Goal: Information Seeking & Learning: Learn about a topic

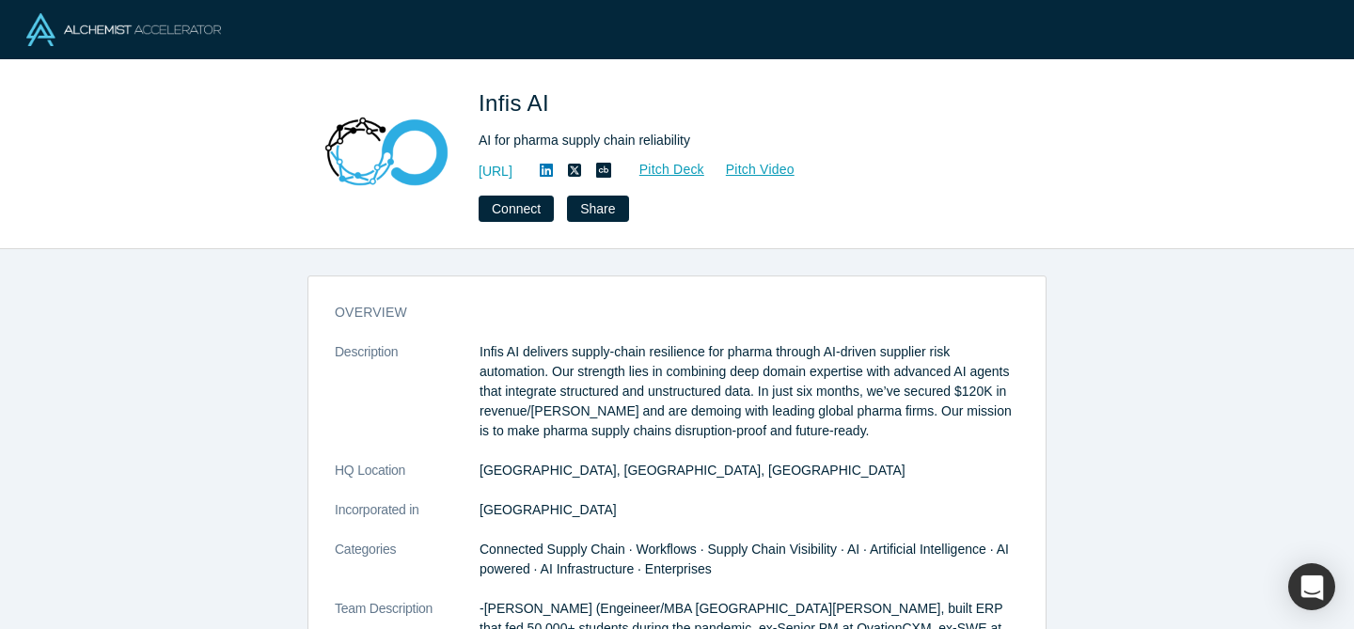
scroll to position [947, 0]
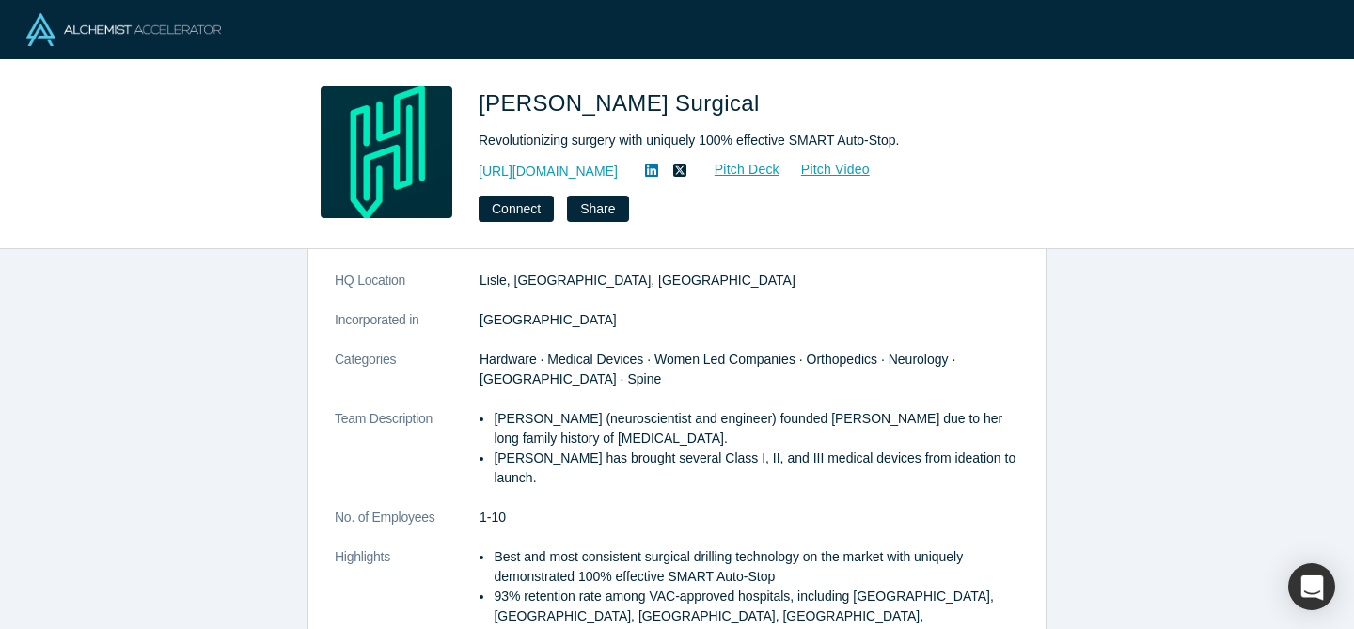
scroll to position [236, 0]
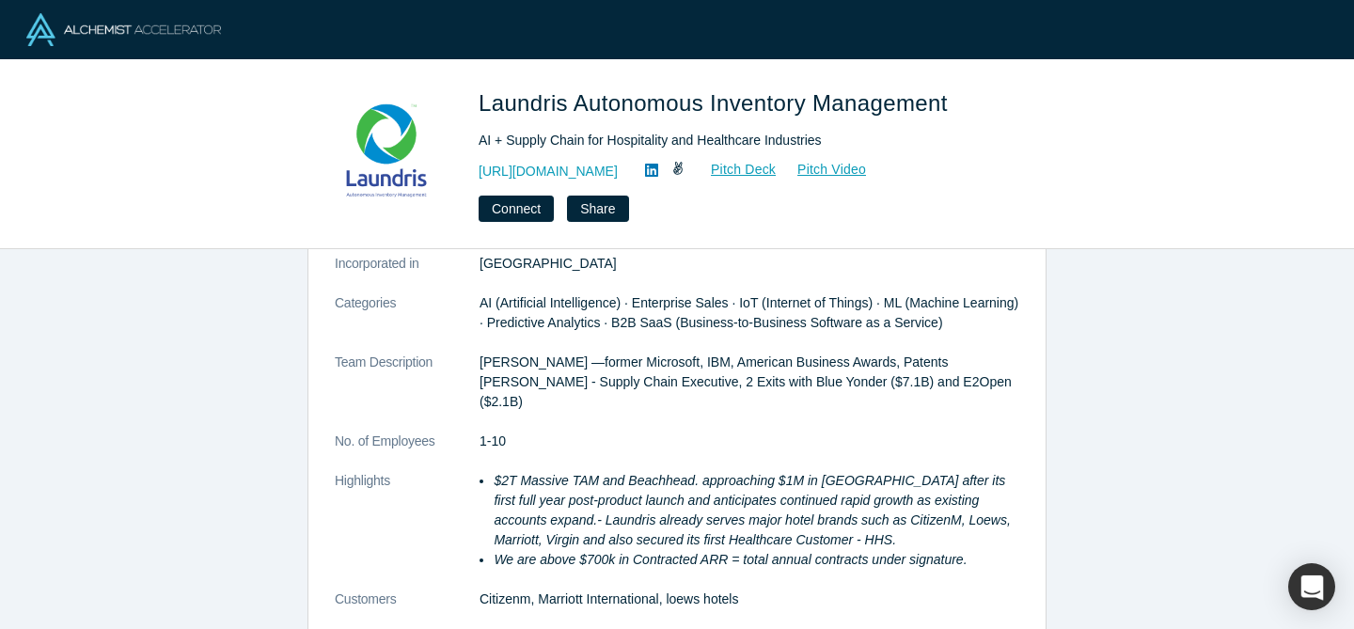
scroll to position [276, 0]
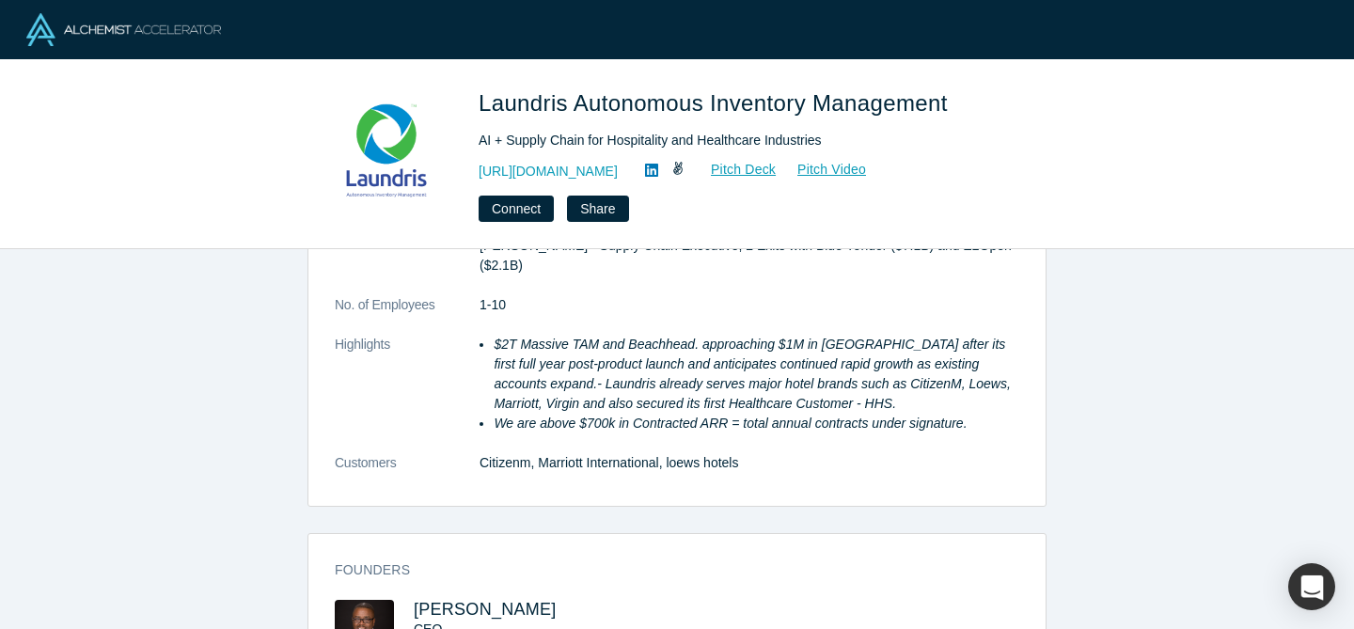
scroll to position [166, 0]
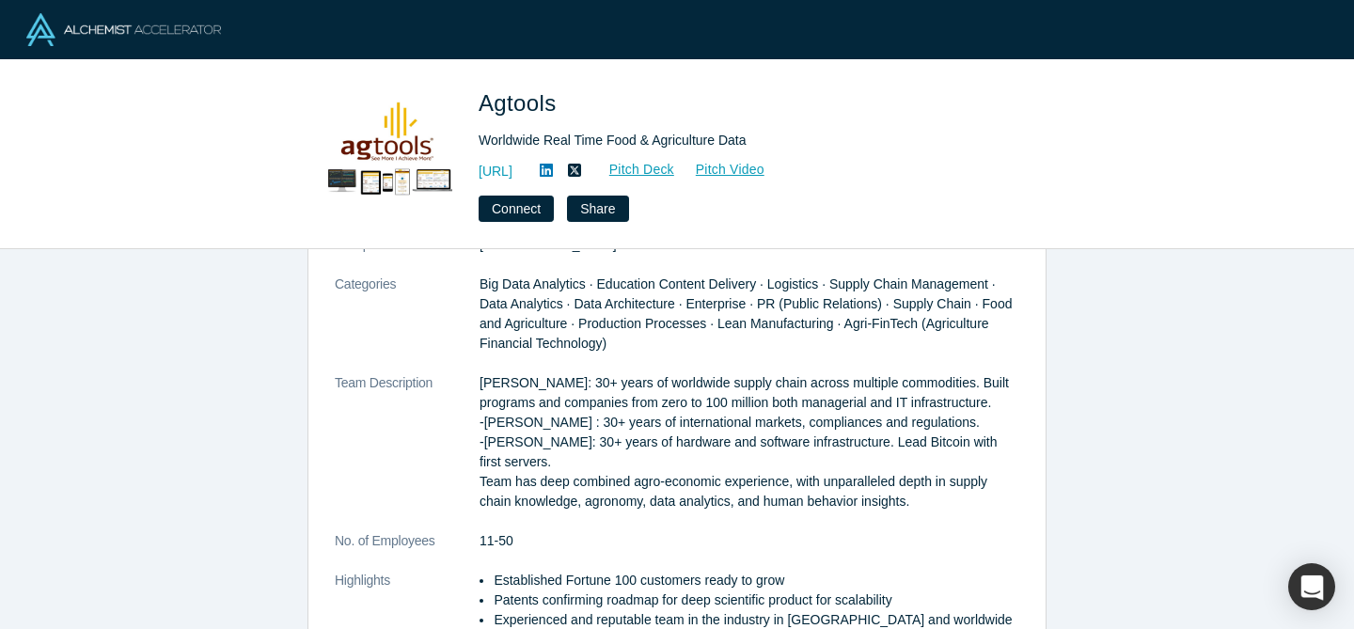
scroll to position [245, 0]
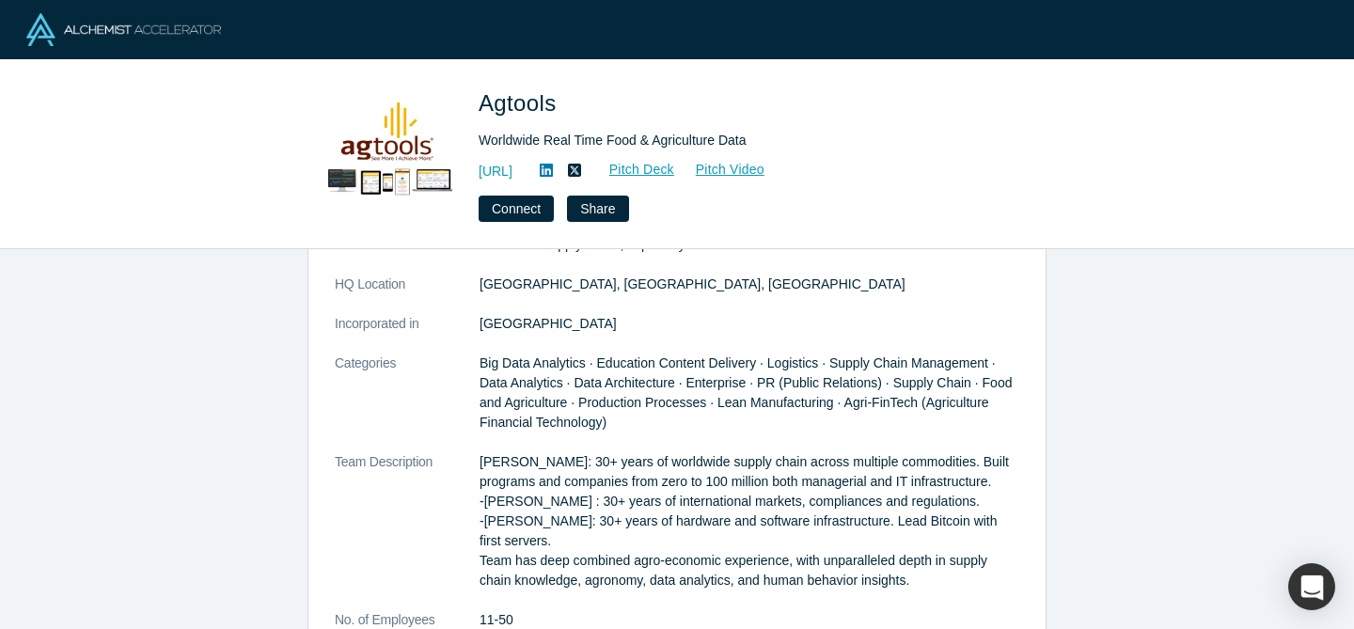
click at [571, 503] on p "Martha Montoya: 30+ years of worldwide supply chain across multiple commodities…" at bounding box center [750, 521] width 540 height 138
drag, startPoint x: 617, startPoint y: 512, endPoint x: 493, endPoint y: 511, distance: 124.1
click at [493, 512] on p "Martha Montoya: 30+ years of worldwide supply chain across multiple commodities…" at bounding box center [750, 521] width 540 height 138
click at [521, 515] on p "Martha Montoya: 30+ years of worldwide supply chain across multiple commodities…" at bounding box center [750, 521] width 540 height 138
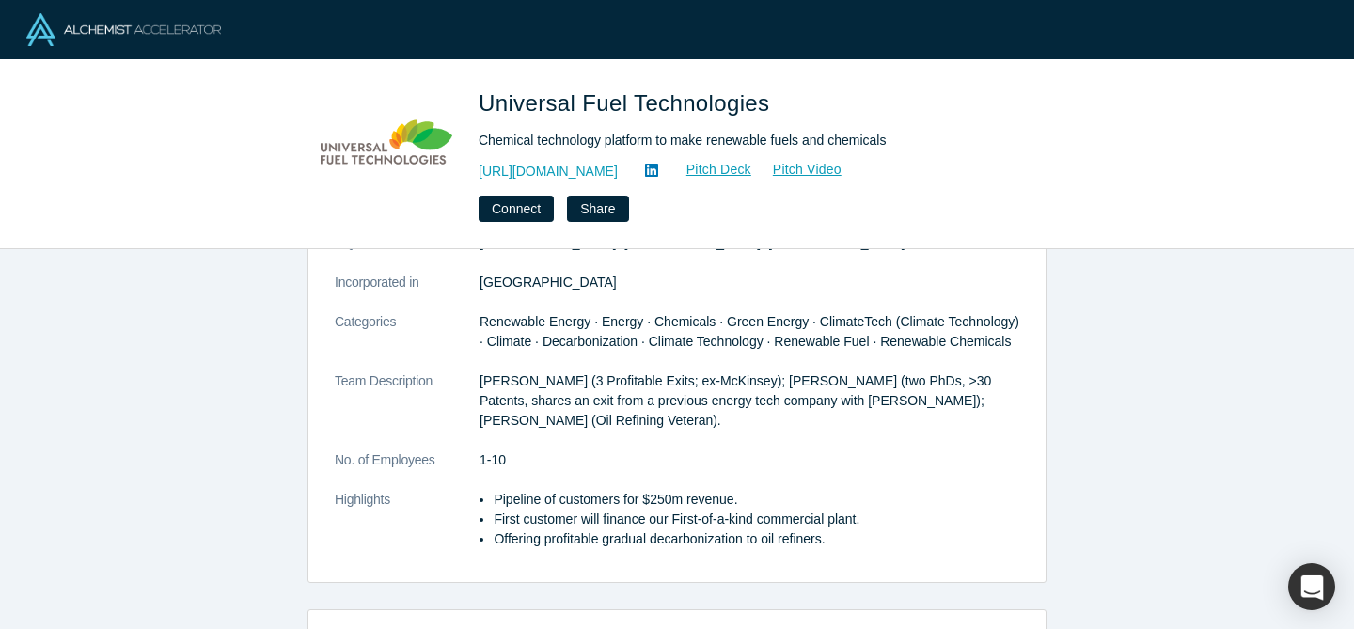
scroll to position [218, 0]
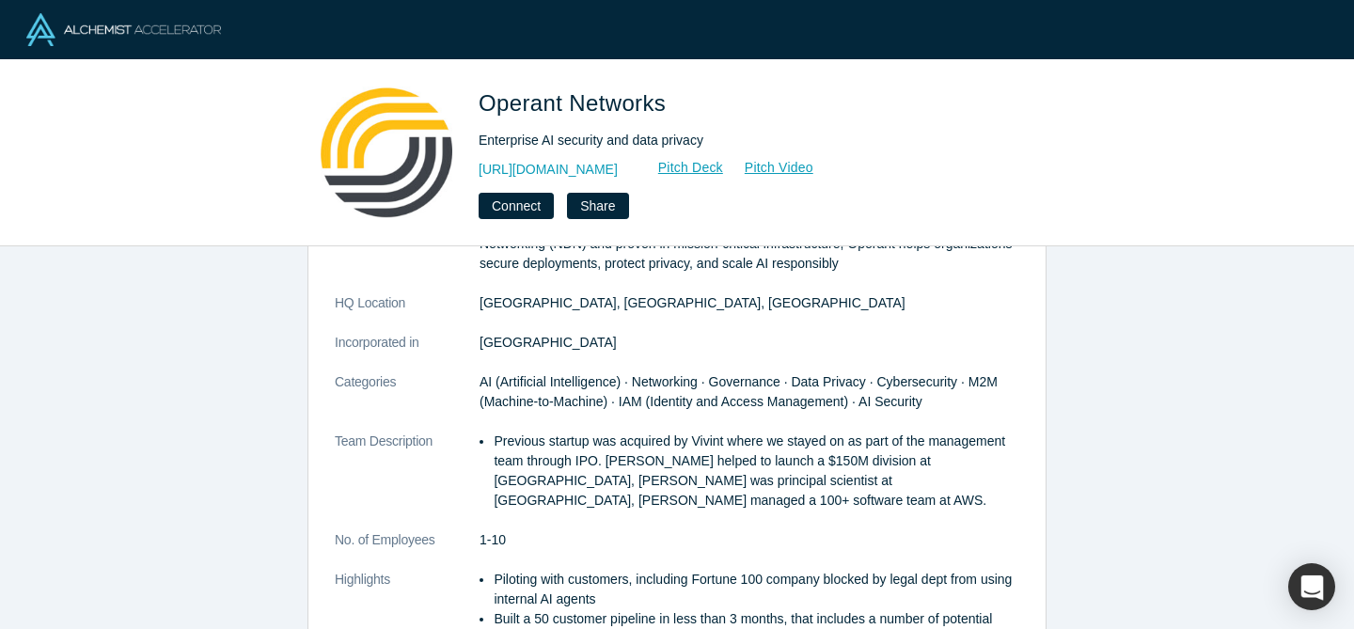
scroll to position [150, 0]
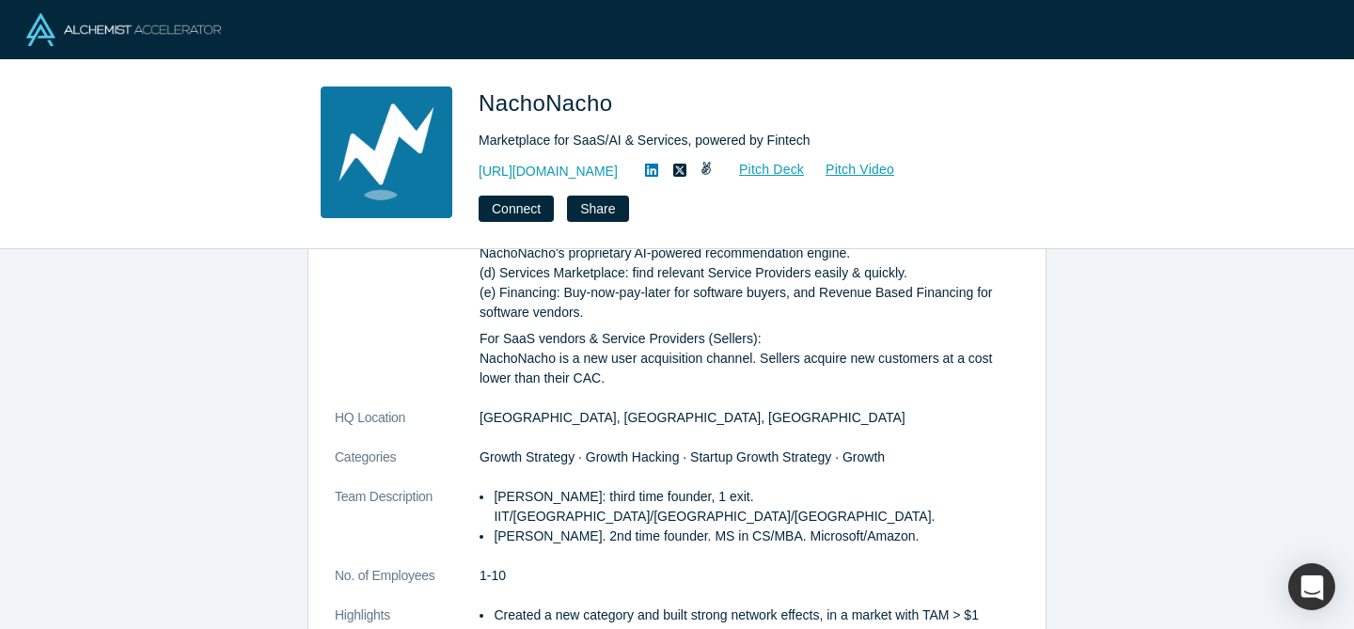
scroll to position [245, 0]
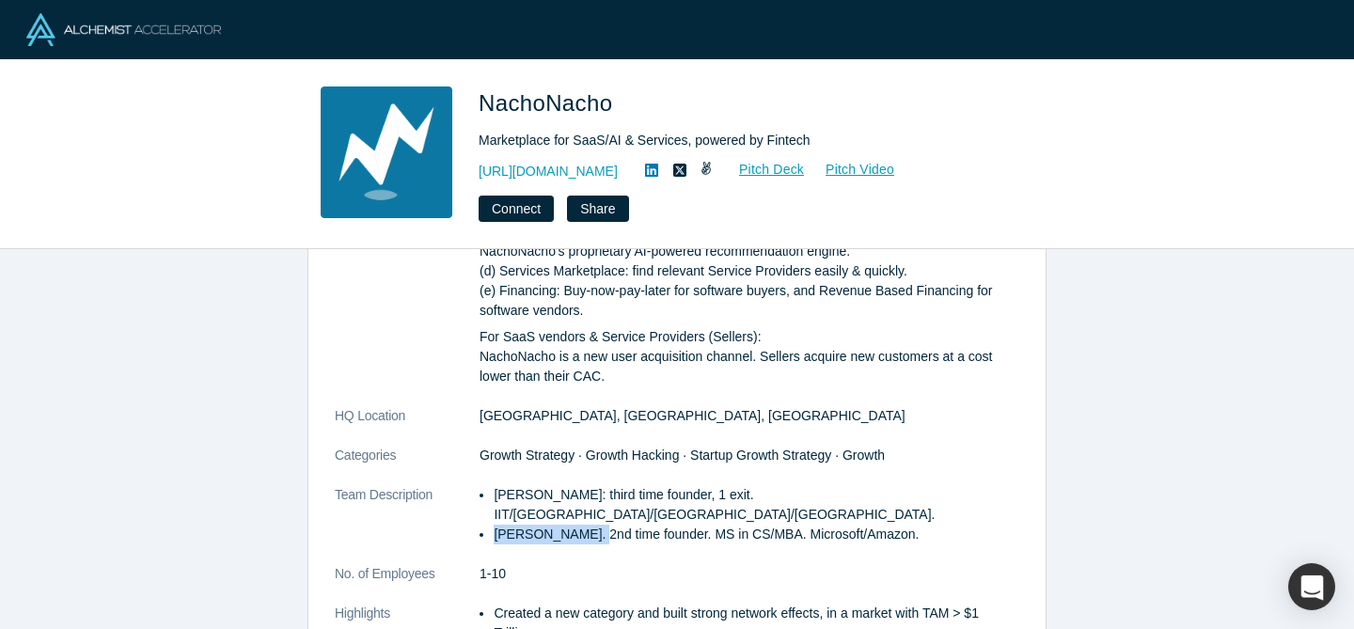
drag, startPoint x: 590, startPoint y: 519, endPoint x: 497, endPoint y: 519, distance: 92.2
click at [497, 525] on li "Alan Szternberg. 2nd time founder. MS in CS/MBA. Microsoft/Amazon." at bounding box center [757, 535] width 526 height 20
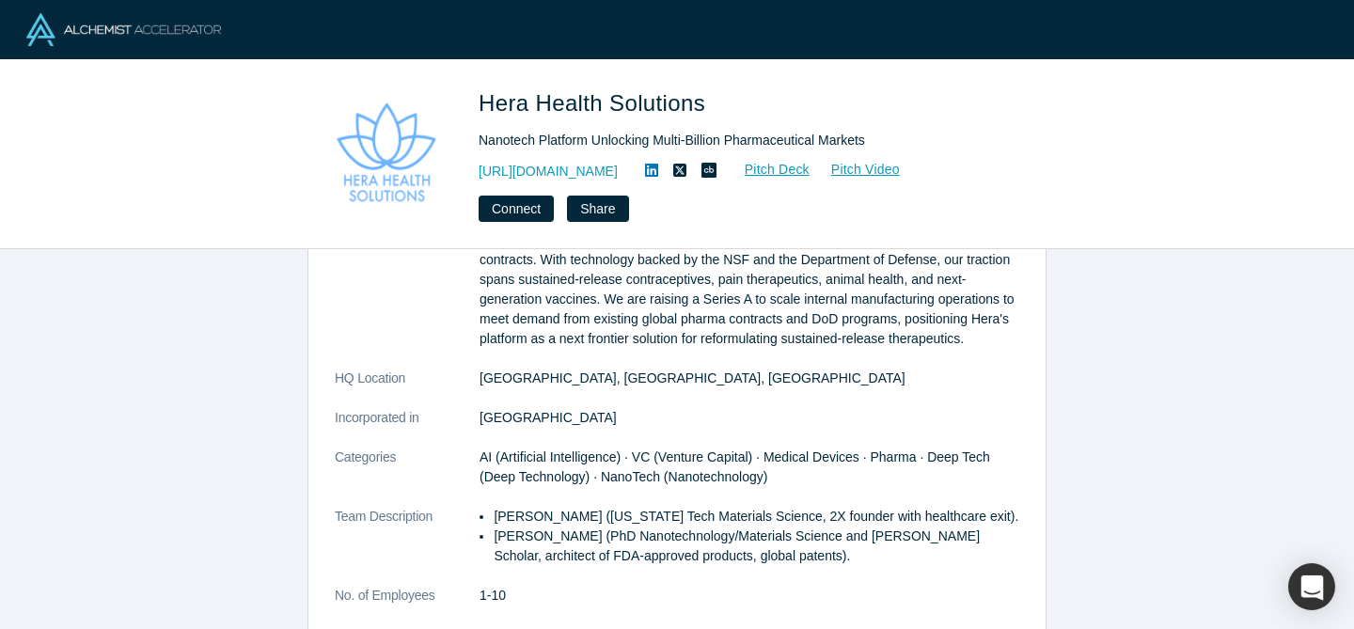
scroll to position [280, 0]
